Goal: Task Accomplishment & Management: Complete application form

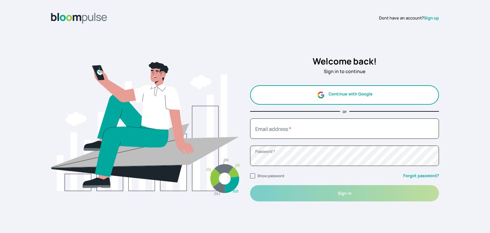
click at [364, 92] on button "Continue with Google" at bounding box center [344, 94] width 189 height 19
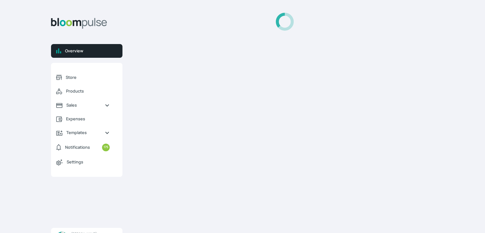
select select "2025"
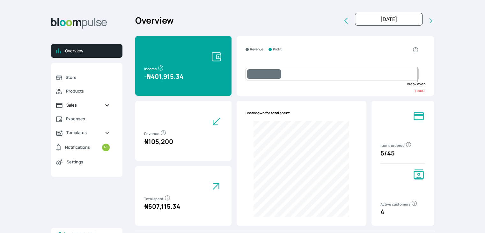
click at [74, 105] on span "Sales" at bounding box center [82, 105] width 33 height 6
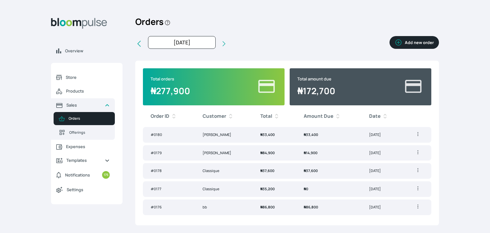
click at [415, 42] on button "Add new order" at bounding box center [414, 42] width 49 height 13
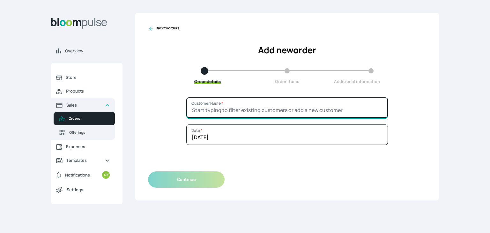
click at [251, 111] on input "Customer Name *" at bounding box center [287, 107] width 202 height 20
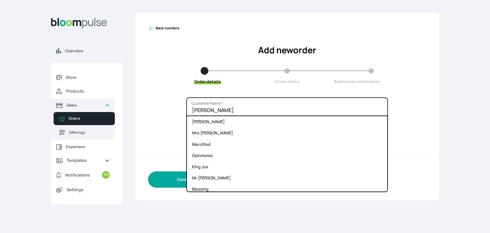
type input "[PERSON_NAME]"
click at [176, 175] on button "Continue" at bounding box center [186, 179] width 77 height 16
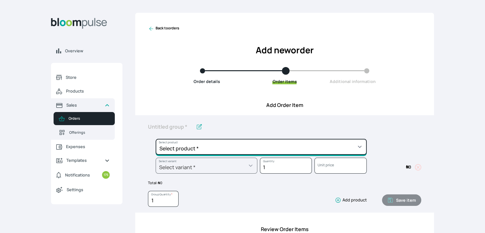
click at [195, 144] on select "Select product * Cake Decoration for 8inches High Chocolate oil based Round Cak…" at bounding box center [261, 147] width 211 height 16
select select "03a9c920-d373-4b55-9805-9de923defabf"
click at [156, 139] on select "Select product * Cake Decoration for 8inches High Chocolate oil based Round Cak…" at bounding box center [261, 147] width 211 height 16
type input "Redvelvet Round Cake"
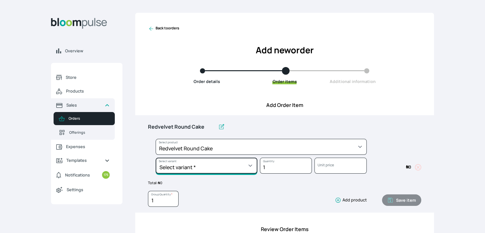
click at [195, 162] on select "Select variant * 10inches 11inches 12inches 13inches 14inches 6inches 7inches 8…" at bounding box center [207, 166] width 102 height 16
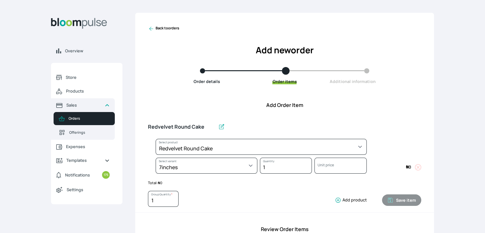
select select "03a9c920-d373-4b55-9805-9de923defabf"
select select "821cfaab-f321-4864-a9e1-725c6dd7af33"
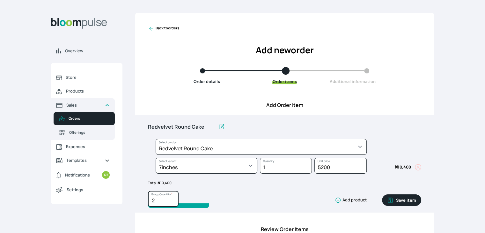
click at [173, 199] on input "2" at bounding box center [163, 199] width 31 height 16
click at [173, 199] on input "3" at bounding box center [163, 199] width 31 height 16
click at [174, 199] on input "4" at bounding box center [163, 199] width 31 height 16
type input "3"
click at [173, 201] on input "3" at bounding box center [163, 199] width 31 height 16
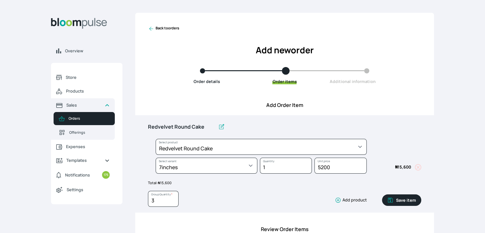
click at [405, 197] on button "Save item" at bounding box center [401, 199] width 39 height 11
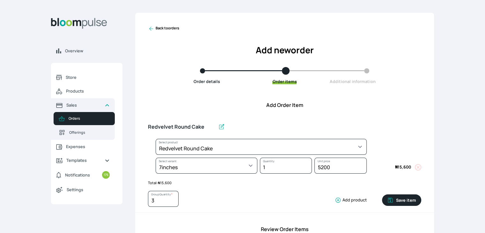
type input "1"
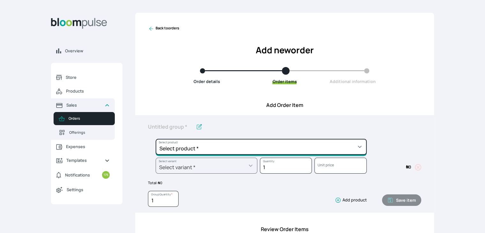
click at [344, 148] on select "Select product * Cake Decoration for 8inches High Chocolate oil based Round Cak…" at bounding box center [261, 147] width 211 height 16
select select "be455cf8-7bfd-466e-9032-5e752029ab19"
click at [156, 139] on select "Select product * Cake Decoration for 8inches High Chocolate oil based Round Cak…" at bounding box center [261, 147] width 211 height 16
type input "Chocolate Round Cake"
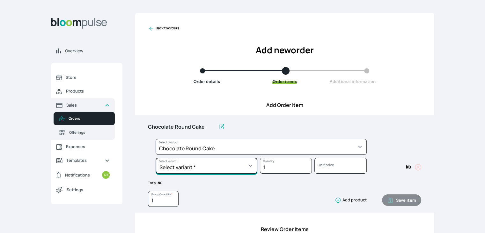
click at [241, 166] on select "Select variant * 10inches 11inches 12inches 13inches 14inches 6inches 7inches 8…" at bounding box center [207, 166] width 102 height 16
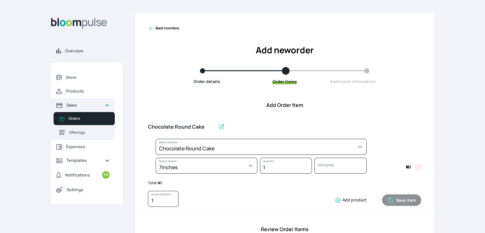
select select "be455cf8-7bfd-466e-9032-5e752029ab19"
select select "e2b3965c-1c73-46b0-9315-1573e359c0a1"
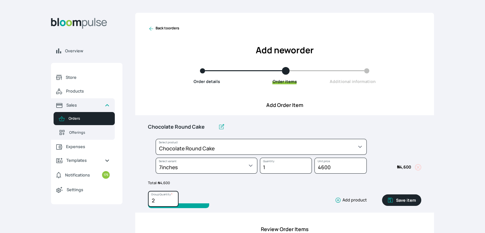
click at [172, 197] on input "2" at bounding box center [163, 199] width 31 height 16
type input "3"
click at [172, 197] on input "3" at bounding box center [163, 199] width 31 height 16
click at [401, 201] on button "Save item" at bounding box center [401, 199] width 39 height 11
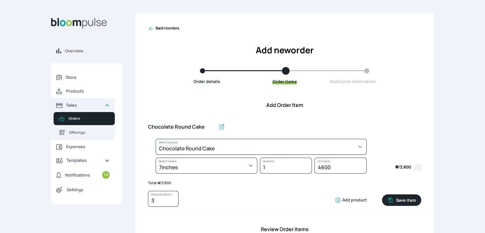
type input "1"
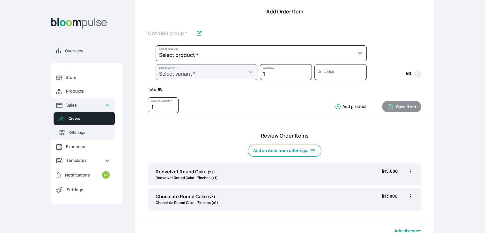
scroll to position [93, 0]
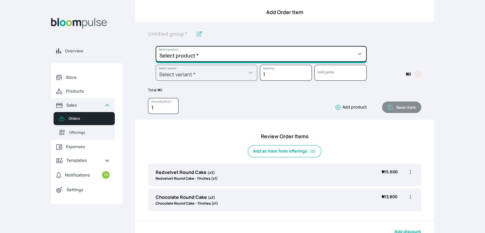
click at [336, 55] on select "Select product * Cake Decoration for 8inches High Chocolate oil based Round Cak…" at bounding box center [261, 54] width 211 height 16
select select "645c6260-b6bb-4351-a585-2a2a1086c83c"
click at [156, 46] on select "Select product * Cake Decoration for 8inches High Chocolate oil based Round Cak…" at bounding box center [261, 54] width 211 height 16
type input "Swiss Meringue Buttercream"
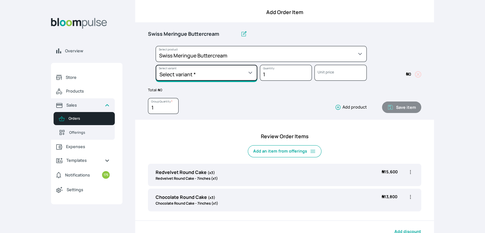
click at [238, 68] on select "Select variant * 1 batch Half batch" at bounding box center [207, 73] width 102 height 16
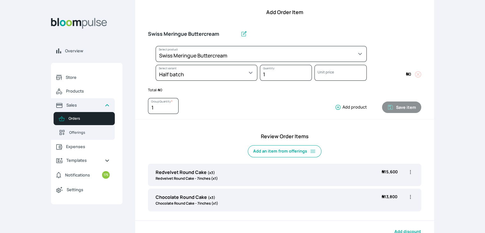
select select "645c6260-b6bb-4351-a585-2a2a1086c83c"
select select "fc7654b8-93b9-411b-9412-103ccf3fe3bb"
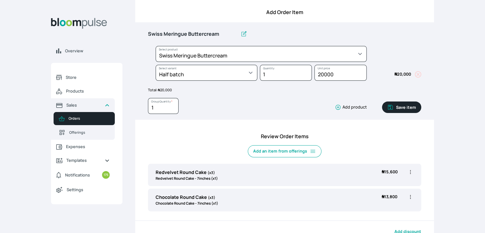
click at [408, 108] on button "Save item" at bounding box center [401, 106] width 39 height 11
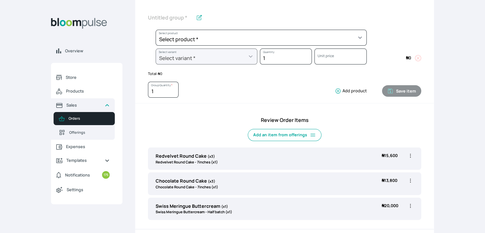
scroll to position [101, 0]
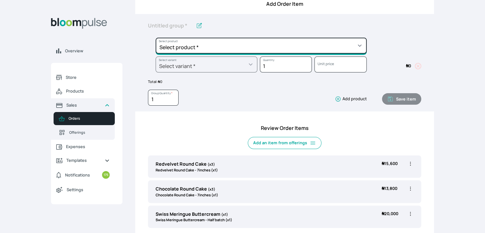
click at [269, 43] on select "Select product * Cake Decoration for 8inches High Chocolate oil based Round Cak…" at bounding box center [261, 46] width 211 height 16
select select "8010db02-07cd-44bd-8936-1cca38eae19c"
click at [156, 38] on select "Select product * Cake Decoration for 8inches High Chocolate oil based Round Cak…" at bounding box center [261, 46] width 211 height 16
type input "Fondant 1 Recipe"
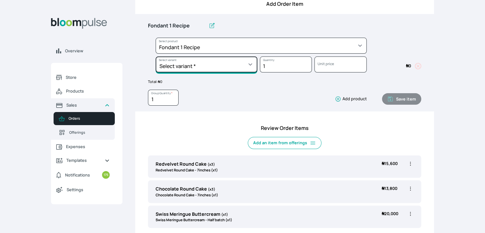
click at [237, 66] on select "Select variant * Regular" at bounding box center [207, 64] width 102 height 16
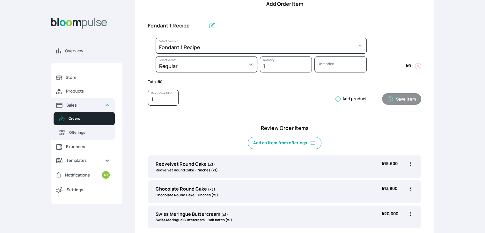
select select "8010db02-07cd-44bd-8936-1cca38eae19c"
select select "42ad62f1-0410-4207-9b65-65b7136d5369"
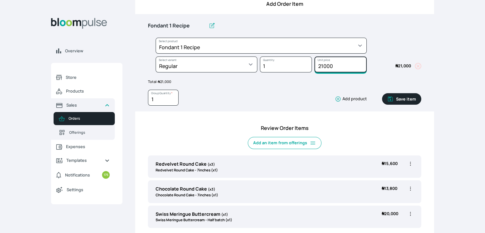
drag, startPoint x: 336, startPoint y: 66, endPoint x: 292, endPoint y: 69, distance: 44.1
click at [292, 69] on div "Select product * Cake Decoration for 8inches High Chocolate oil based Round Cak…" at bounding box center [284, 57] width 273 height 38
type input "10500"
click at [392, 99] on icon "button" at bounding box center [390, 99] width 6 height 6
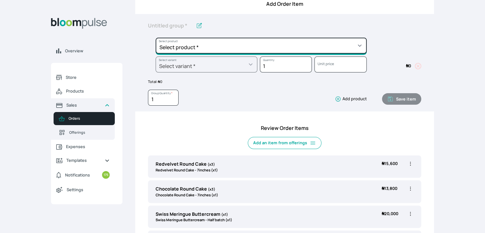
click at [308, 47] on select "Select product * Cake Decoration for 8inches High Chocolate oil based Round Cak…" at bounding box center [261, 46] width 211 height 16
select select "023b730d-bc46-477e-b7f7-d3522e7f455b"
click at [156, 38] on select "Select product * Cake Decoration for 8inches High Chocolate oil based Round Cak…" at bounding box center [261, 46] width 211 height 16
type input "Cake Decoration for 8inches High"
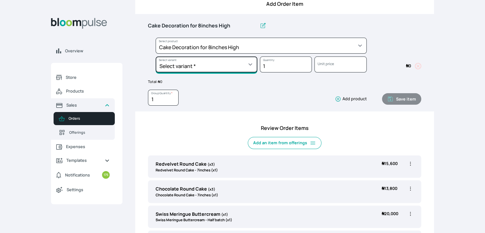
click at [201, 68] on select "Select variant * Basic Complex Regular" at bounding box center [207, 64] width 102 height 16
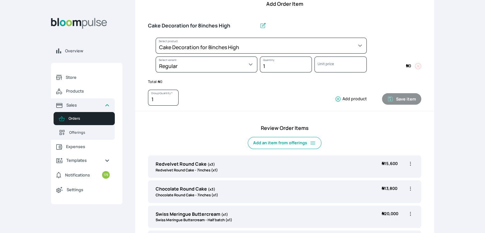
select select "023b730d-bc46-477e-b7f7-d3522e7f455b"
select select "13dbb06e-f851-45db-a0d6-3609ea7c0f11"
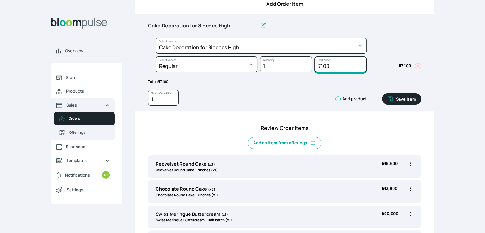
drag, startPoint x: 334, startPoint y: 66, endPoint x: 309, endPoint y: 64, distance: 25.6
click at [309, 64] on div "Select product * Cake Decoration for 8inches High Chocolate oil based Round Cak…" at bounding box center [284, 57] width 273 height 38
type input "15000"
click at [413, 96] on button "Save item" at bounding box center [401, 98] width 39 height 11
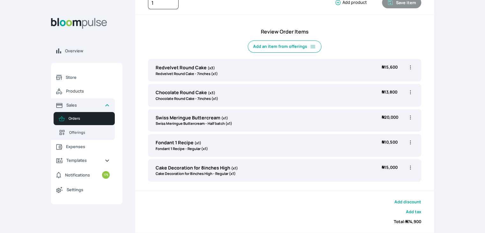
scroll to position [221, 0]
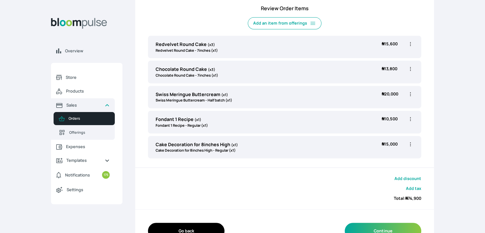
click at [409, 67] on icon "button" at bounding box center [410, 69] width 6 height 6
click at [389, 78] on li "Edit" at bounding box center [386, 82] width 56 height 11
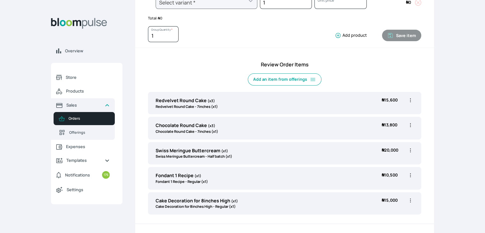
scroll to position [166, 0]
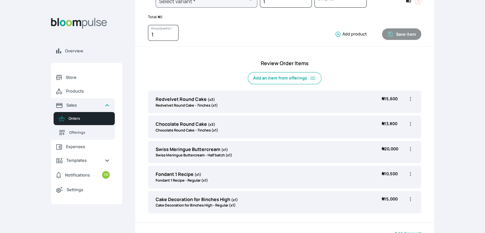
click at [411, 123] on icon "button" at bounding box center [410, 124] width 6 height 6
click at [393, 135] on span "Edit" at bounding box center [386, 137] width 46 height 6
type input "Chocolate Round Cake"
type input "3"
select select "be455cf8-7bfd-466e-9032-5e752029ab19"
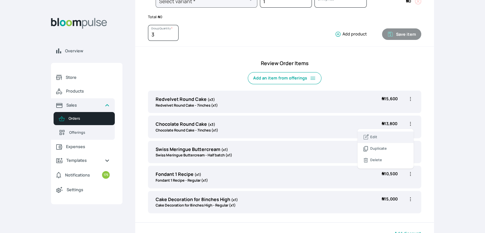
select select "e2b3965c-1c73-46b0-9315-1573e359c0a1"
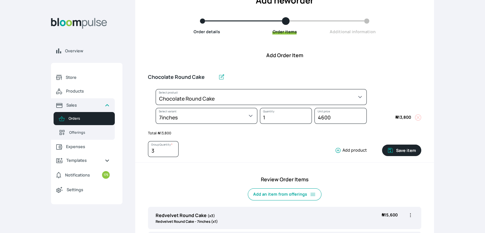
scroll to position [0, 0]
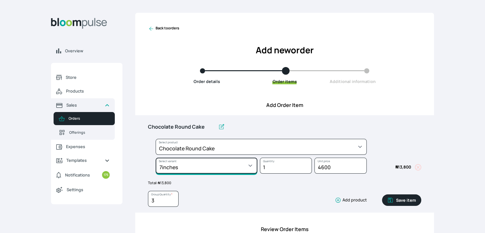
click at [254, 165] on select "Select variant * 10inches 11inches 12inches 13inches 14inches 6inches 7inches 8…" at bounding box center [207, 166] width 102 height 16
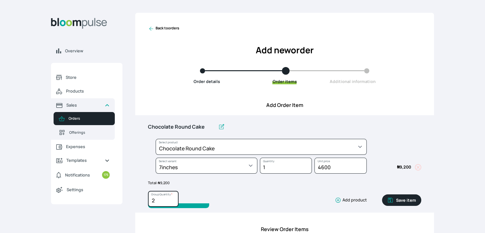
type input "2"
click at [173, 202] on input "2" at bounding box center [163, 199] width 31 height 16
click at [401, 200] on button "Save item" at bounding box center [401, 199] width 39 height 11
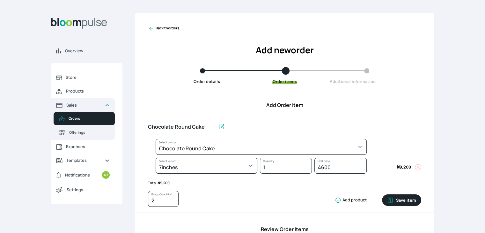
type input "1"
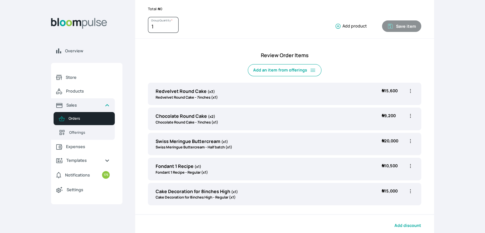
scroll to position [171, 0]
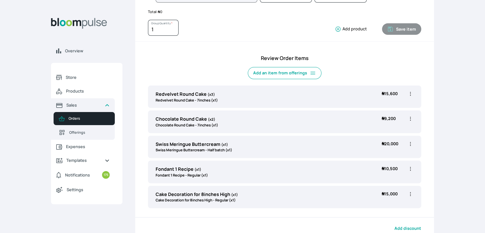
click at [409, 93] on icon "button" at bounding box center [410, 94] width 6 height 6
click at [376, 106] on span "Edit" at bounding box center [373, 106] width 7 height 5
type input "Redvelvet Round Cake"
type input "3"
select select "03a9c920-d373-4b55-9805-9de923defabf"
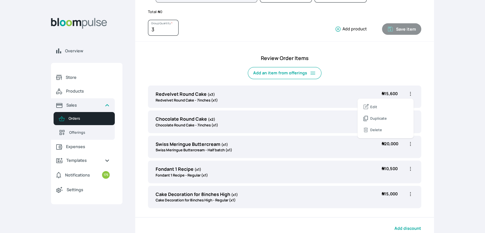
select select "821cfaab-f321-4864-a9e1-725c6dd7af33"
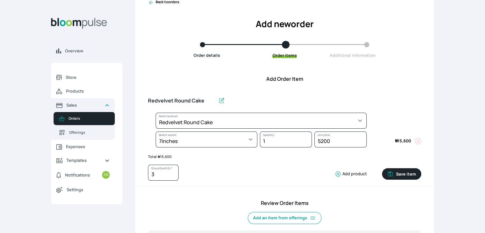
scroll to position [24, 0]
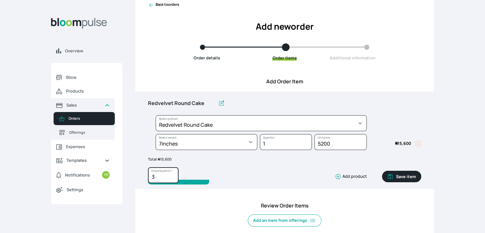
click at [173, 180] on input "3" at bounding box center [163, 175] width 31 height 16
type input "2"
click at [172, 178] on input "2" at bounding box center [163, 175] width 31 height 16
click at [405, 176] on button "Save item" at bounding box center [401, 176] width 39 height 11
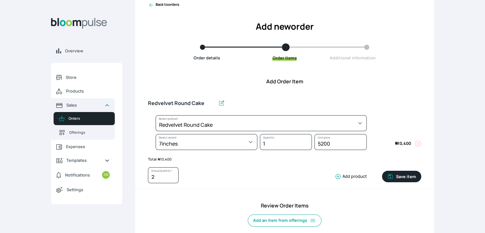
type input "1"
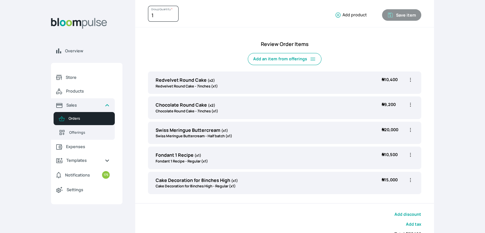
scroll to position [180, 0]
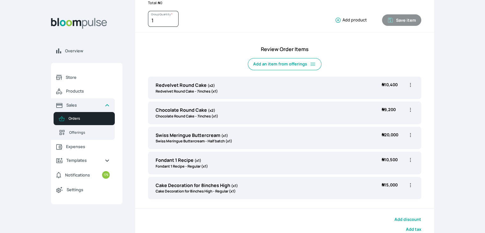
click at [410, 132] on icon "button" at bounding box center [410, 135] width 6 height 6
click at [376, 149] on span "Edit" at bounding box center [373, 147] width 7 height 5
type input "Swiss Meringue Buttercream"
select select "645c6260-b6bb-4351-a585-2a2a1086c83c"
select select "fc7654b8-93b9-411b-9412-103ccf3fe3bb"
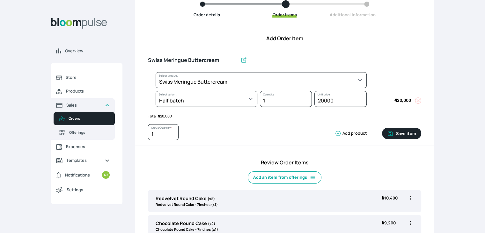
scroll to position [0, 0]
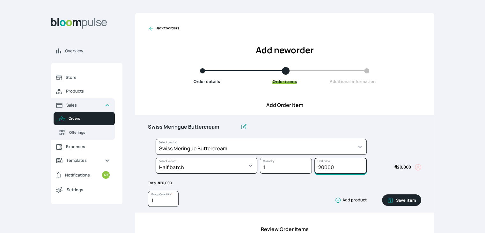
drag, startPoint x: 339, startPoint y: 165, endPoint x: 313, endPoint y: 160, distance: 26.8
click at [312, 159] on div "Select product * Cake Decoration for 8inches High Chocolate oil based Round Cak…" at bounding box center [284, 158] width 273 height 38
type input "10000"
click at [402, 201] on button "Save item" at bounding box center [401, 199] width 39 height 11
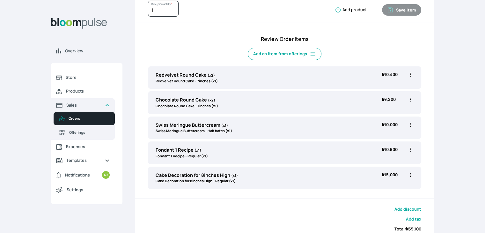
scroll to position [168, 0]
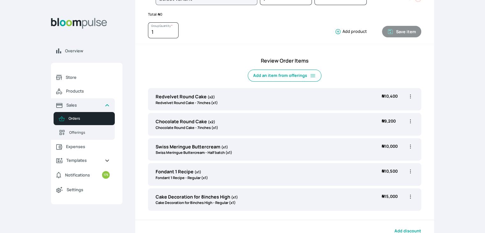
click at [412, 97] on icon "button" at bounding box center [410, 96] width 6 height 6
click at [393, 106] on span "Edit" at bounding box center [386, 109] width 46 height 6
type input "Redvelvet Round Cake"
type input "2"
select select "03a9c920-d373-4b55-9805-9de923defabf"
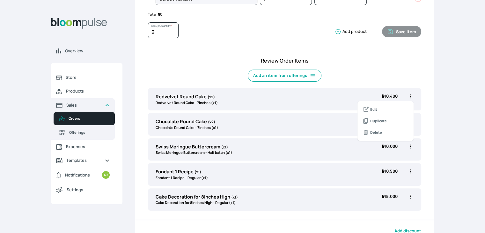
select select "821cfaab-f321-4864-a9e1-725c6dd7af33"
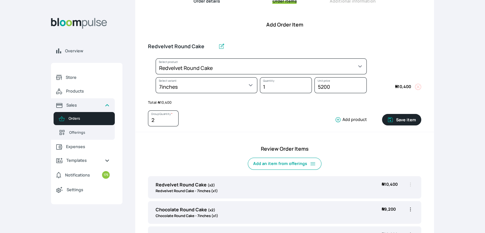
scroll to position [59, 0]
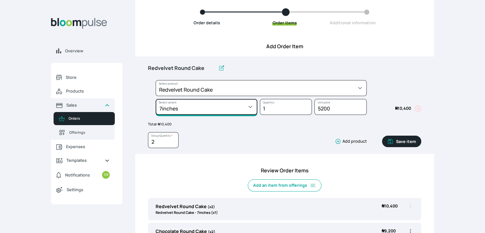
click at [246, 112] on select "Select variant * 10inches 11inches 12inches 13inches 14inches 6inches 7inches 8…" at bounding box center [207, 107] width 102 height 16
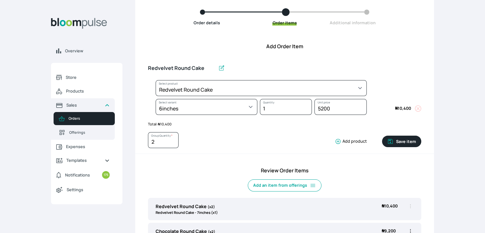
select select "03a9c920-d373-4b55-9805-9de923defabf"
select select "1aaa0133-b16c-4281-9354-ac0a86ea98f8"
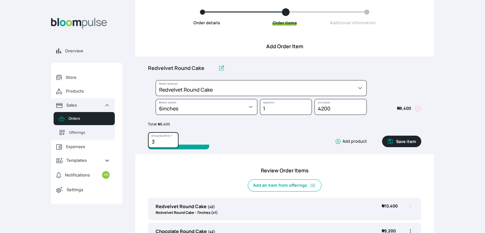
type input "3"
click at [171, 138] on input "3" at bounding box center [163, 140] width 31 height 16
click at [410, 139] on button "Save item" at bounding box center [401, 141] width 39 height 11
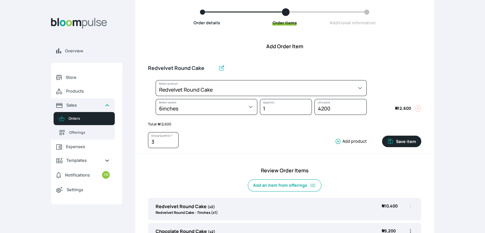
type input "1"
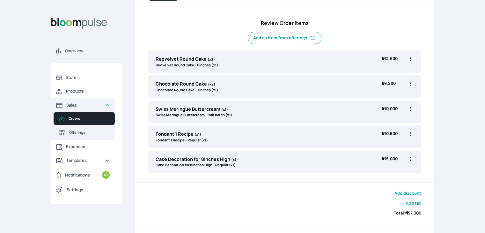
scroll to position [207, 0]
click at [410, 81] on icon "button" at bounding box center [410, 83] width 6 height 6
click at [376, 99] on li "Edit" at bounding box center [386, 96] width 56 height 11
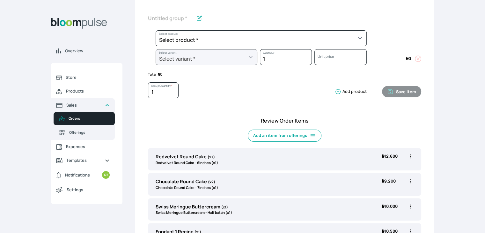
scroll to position [110, 0]
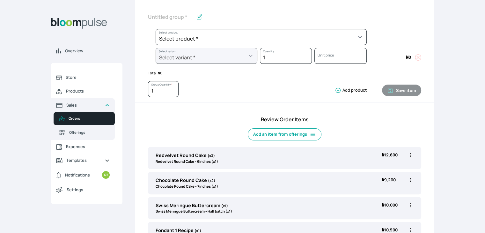
click at [410, 180] on icon "button" at bounding box center [410, 180] width 6 height 6
click at [383, 195] on span "Edit" at bounding box center [386, 193] width 46 height 6
type input "Chocolate Round Cake"
type input "2"
select select "be455cf8-7bfd-466e-9032-5e752029ab19"
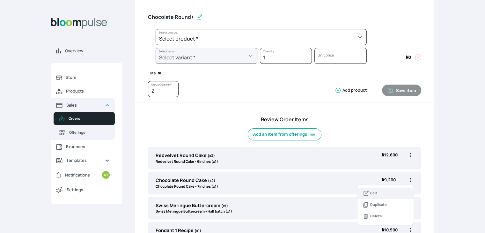
select select "e2b3965c-1c73-46b0-9315-1573e359c0a1"
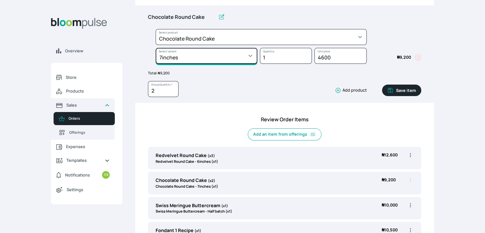
click at [236, 55] on select "Select variant * 10inches 11inches 12inches 13inches 14inches 6inches 7inches 8…" at bounding box center [207, 56] width 102 height 16
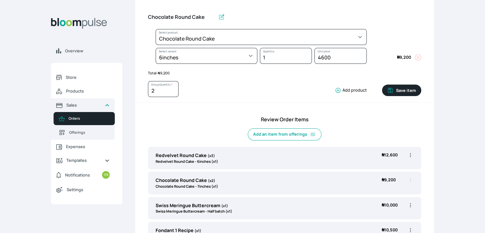
select select "be455cf8-7bfd-466e-9032-5e752029ab19"
select select "15fb1a7a-4f79-4805-a592-ab937b7d9960"
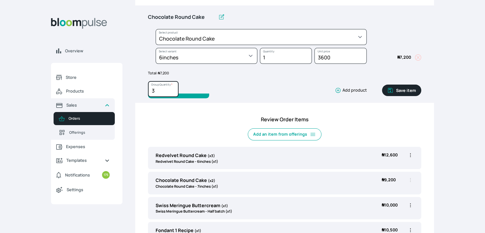
type input "3"
click at [173, 88] on input "3" at bounding box center [163, 89] width 31 height 16
click at [405, 88] on button "Save item" at bounding box center [401, 90] width 39 height 11
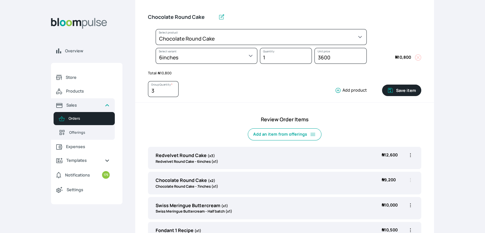
type input "1"
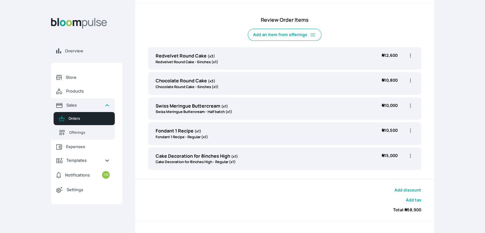
scroll to position [207, 0]
